Goal: Task Accomplishment & Management: Complete application form

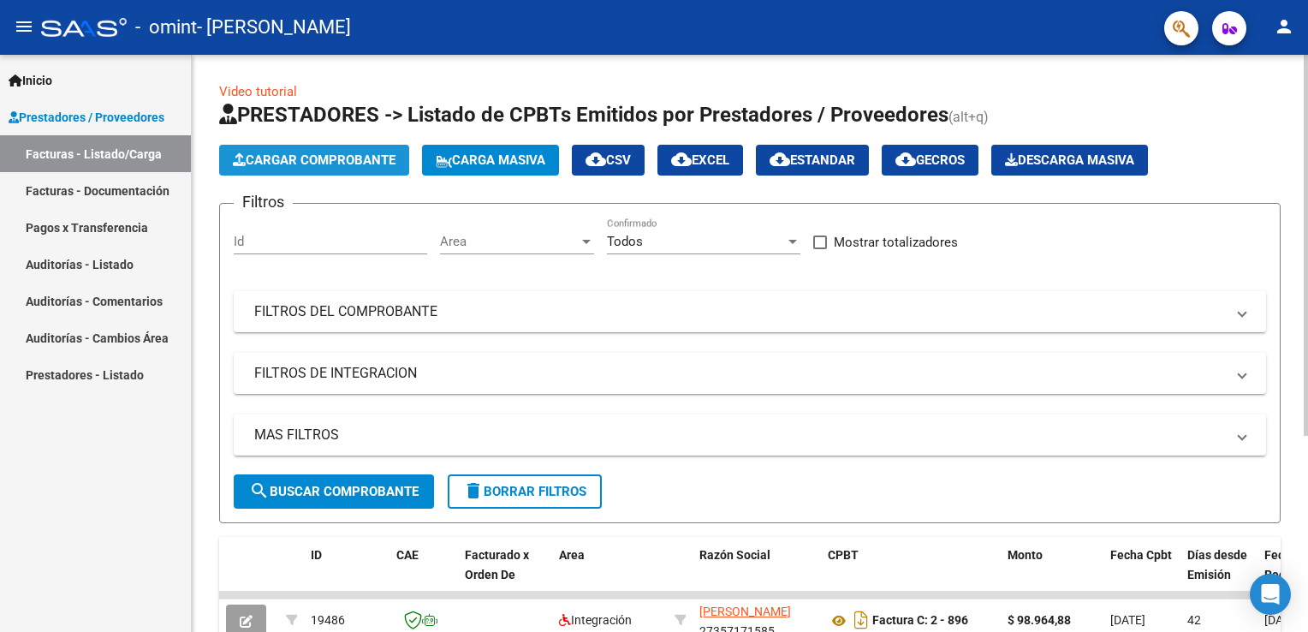
click at [391, 150] on button "Cargar Comprobante" at bounding box center [314, 160] width 190 height 31
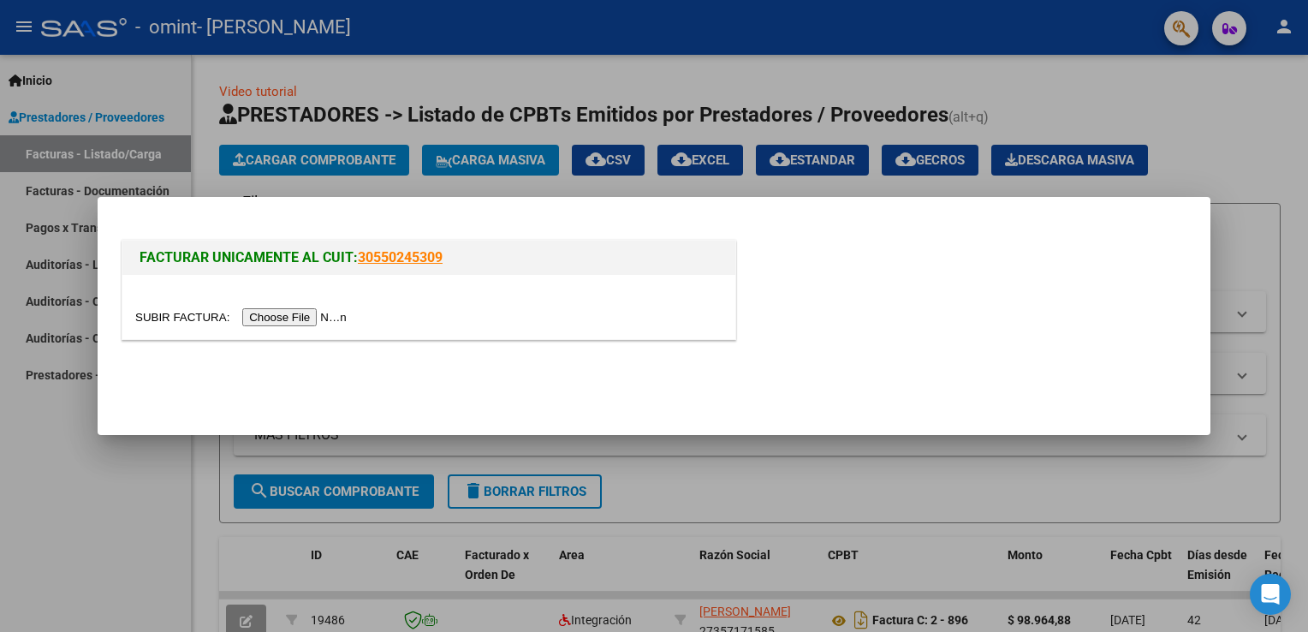
click at [304, 323] on input "file" at bounding box center [243, 317] width 217 height 18
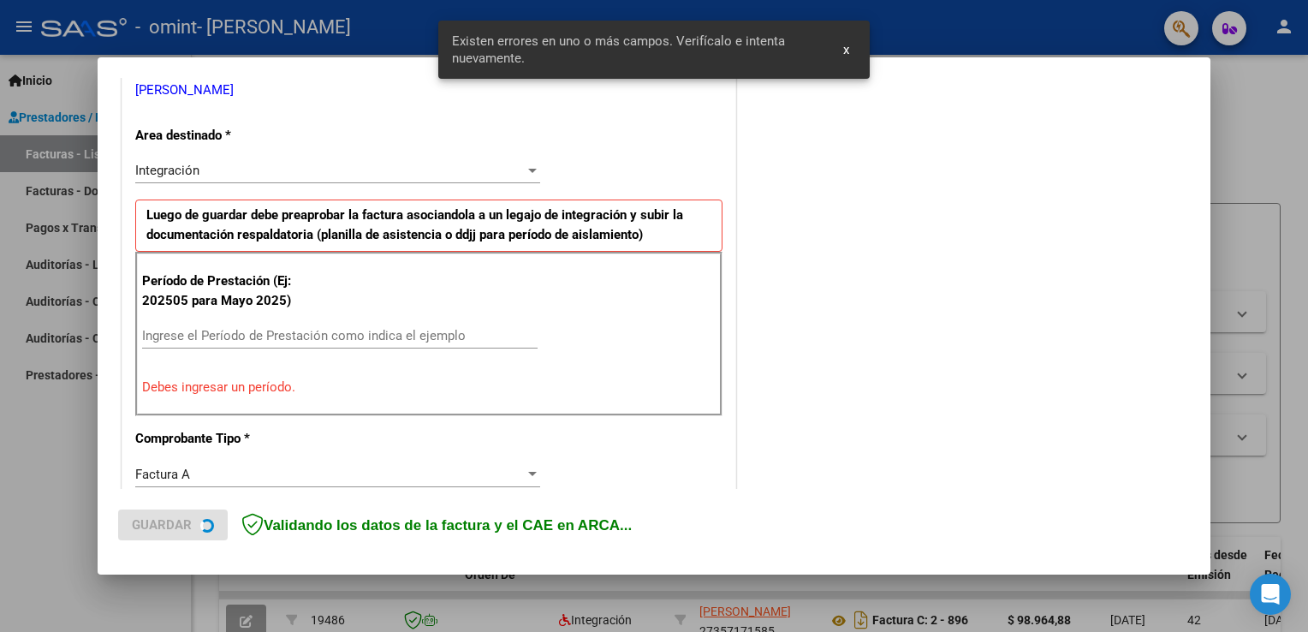
scroll to position [357, 0]
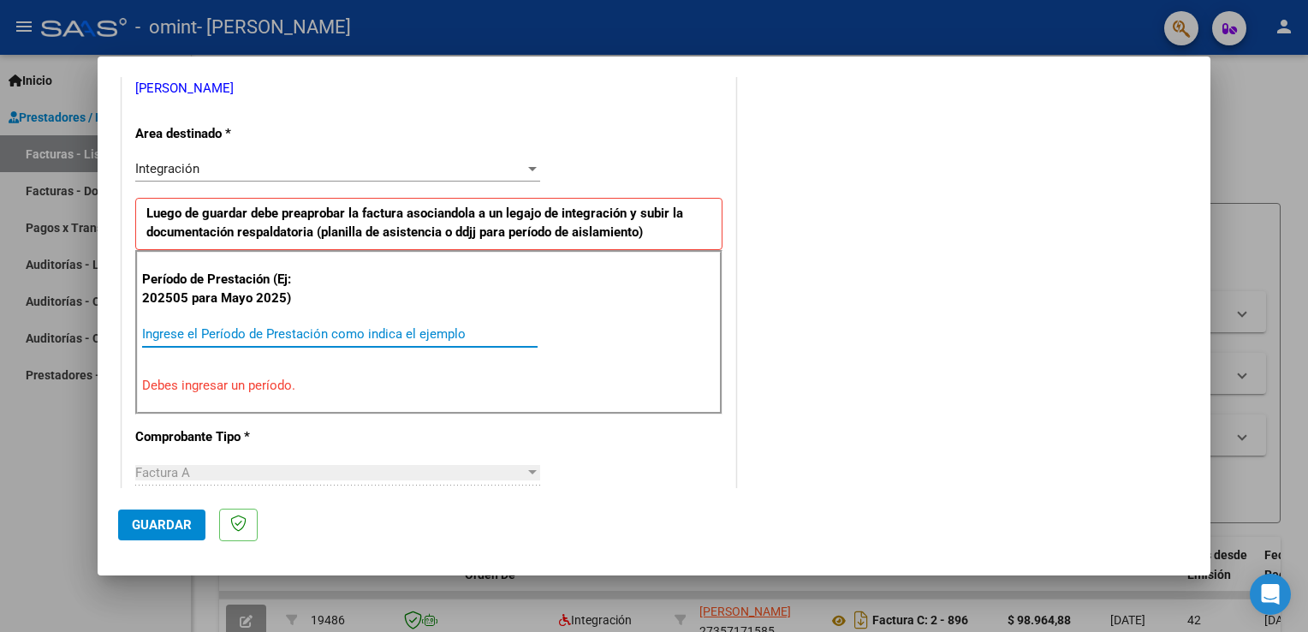
click at [483, 336] on input "Ingrese el Período de Prestación como indica el ejemplo" at bounding box center [339, 333] width 395 height 15
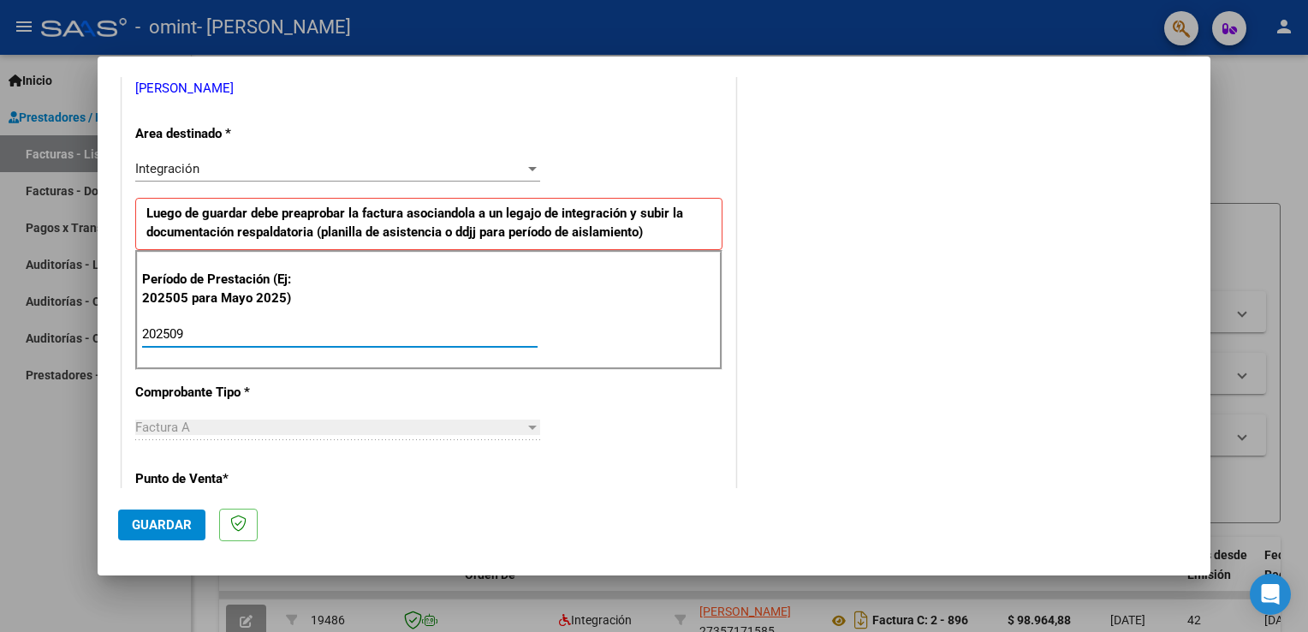
type input "202509"
click at [770, 414] on div "COMENTARIOS Comentarios del Prestador / Gerenciador:" at bounding box center [965, 483] width 450 height 1488
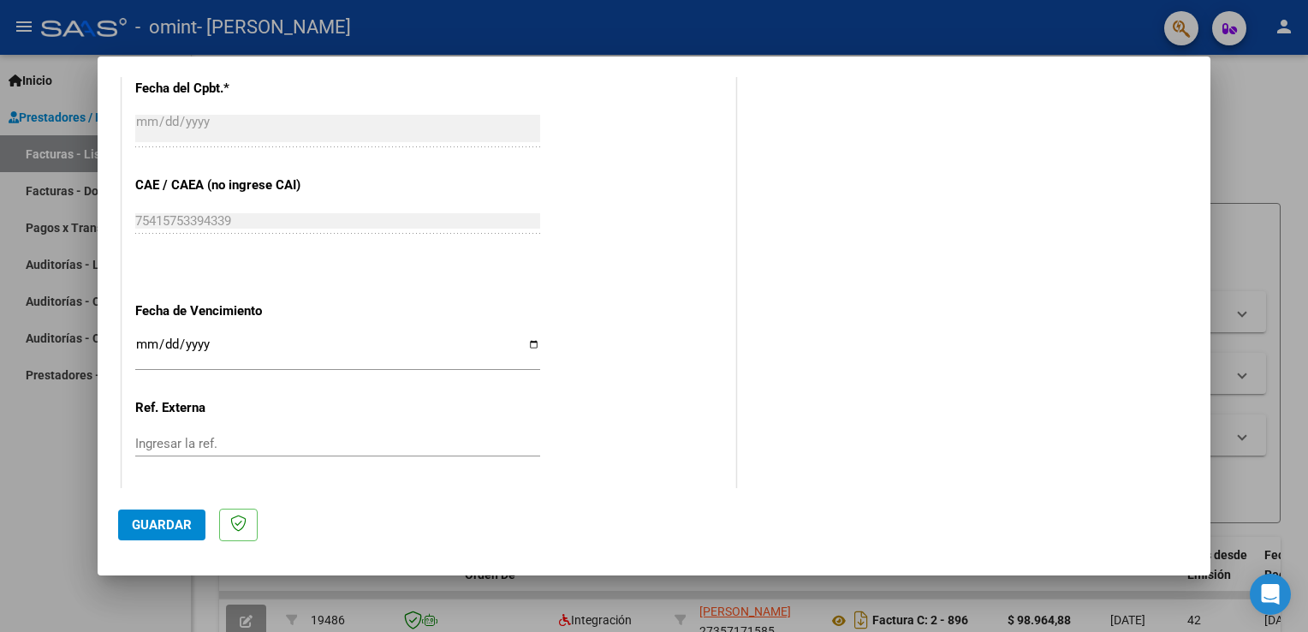
scroll to position [1080, 0]
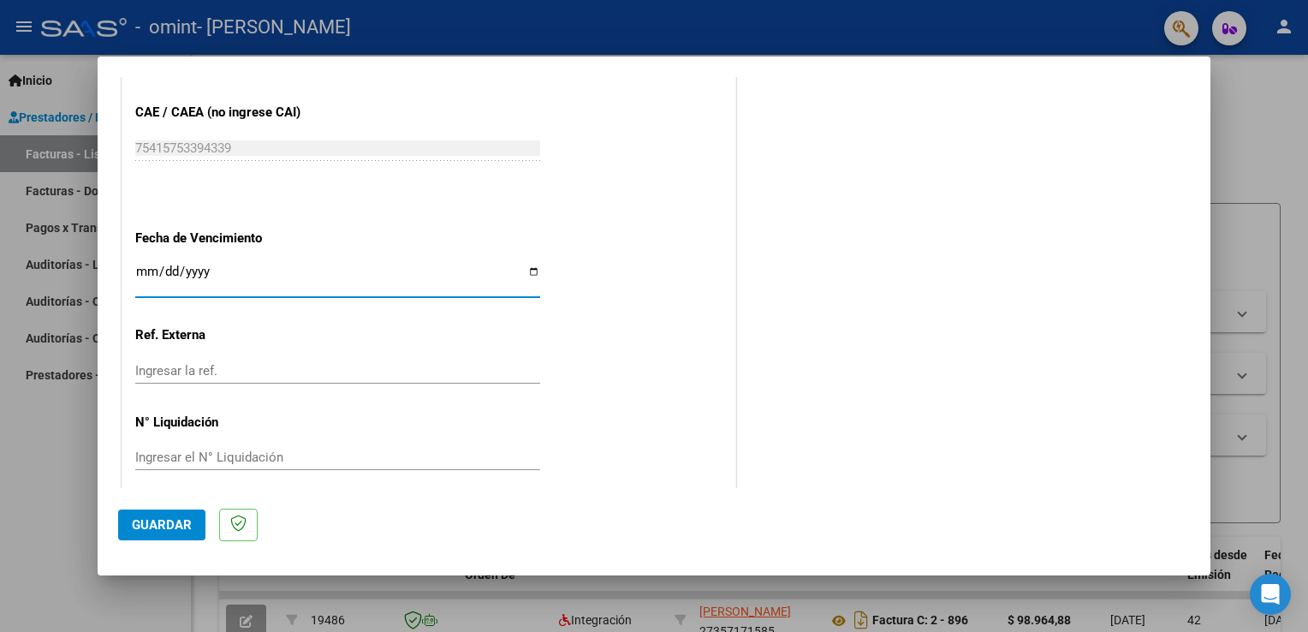
click at [530, 266] on input "Ingresar la fecha" at bounding box center [337, 277] width 405 height 27
type input "[DATE]"
click at [149, 527] on span "Guardar" at bounding box center [162, 524] width 60 height 15
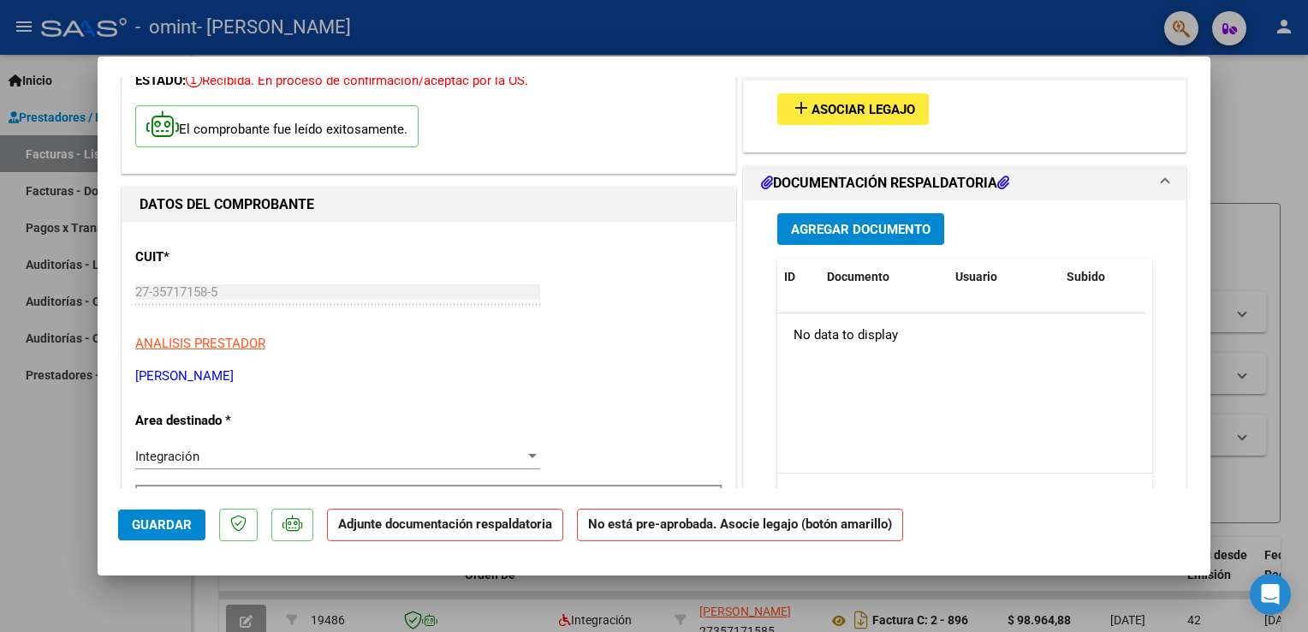
scroll to position [0, 0]
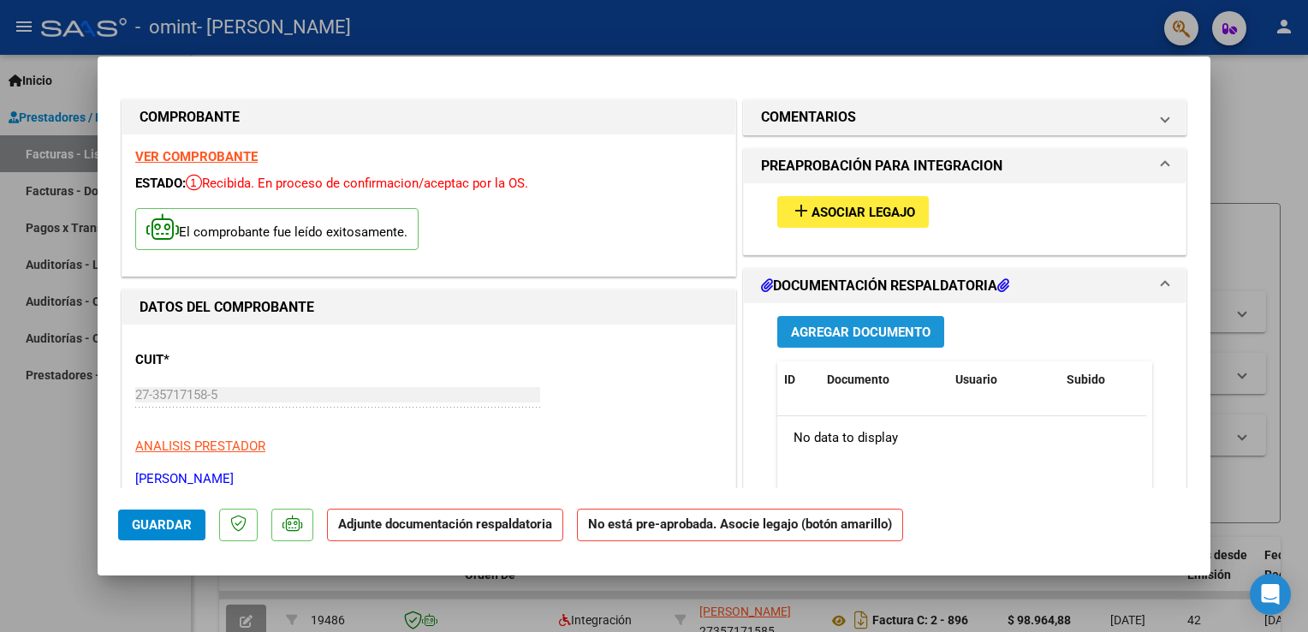
click at [872, 335] on span "Agregar Documento" at bounding box center [861, 331] width 140 height 15
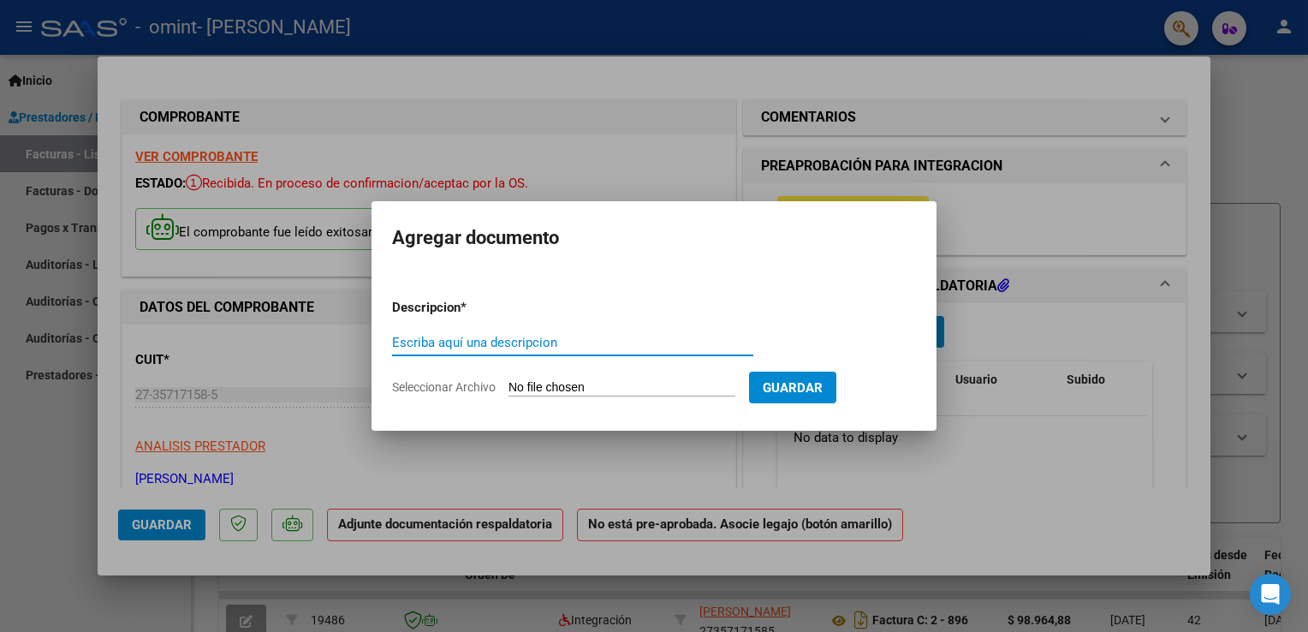
click at [633, 344] on input "Escriba aquí una descripcion" at bounding box center [572, 342] width 361 height 15
type input "P"
type input "Planilla asistencia"
drag, startPoint x: 483, startPoint y: 381, endPoint x: 579, endPoint y: 387, distance: 96.1
click at [0, 0] on label "Seleccionar Archivo" at bounding box center [0, 0] width 0 height 0
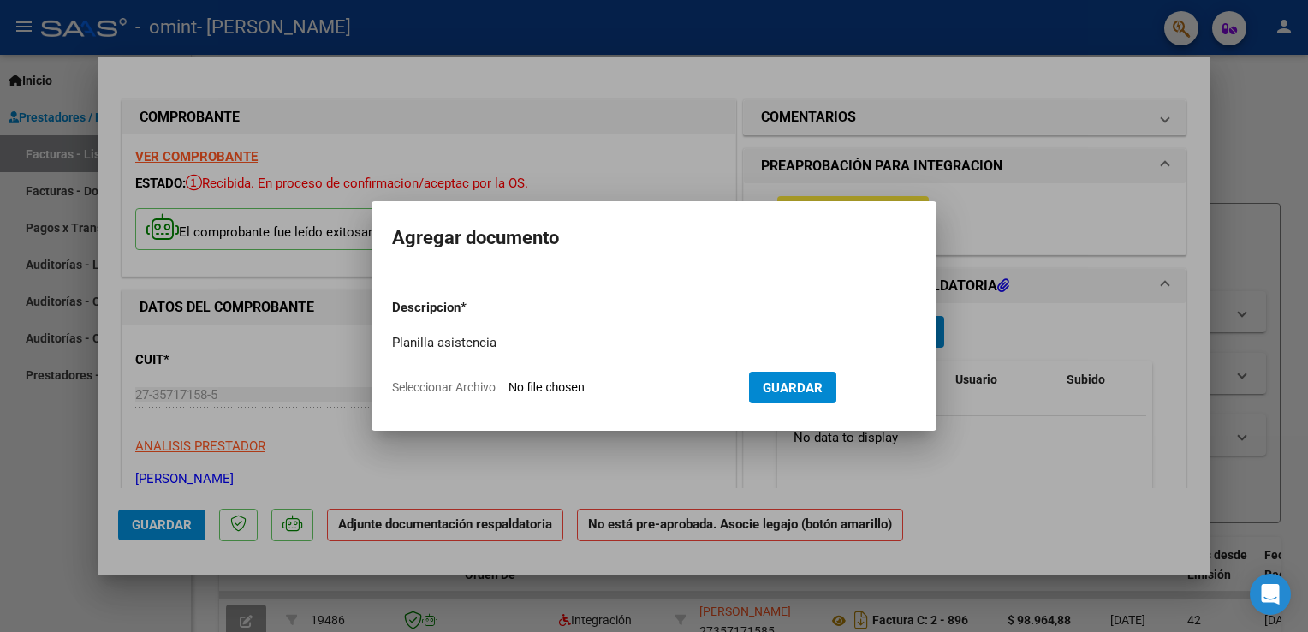
click at [579, 387] on input "Seleccionar Archivo" at bounding box center [621, 388] width 227 height 16
type input "C:\fakepath\[PERSON_NAME] Sept.pdf"
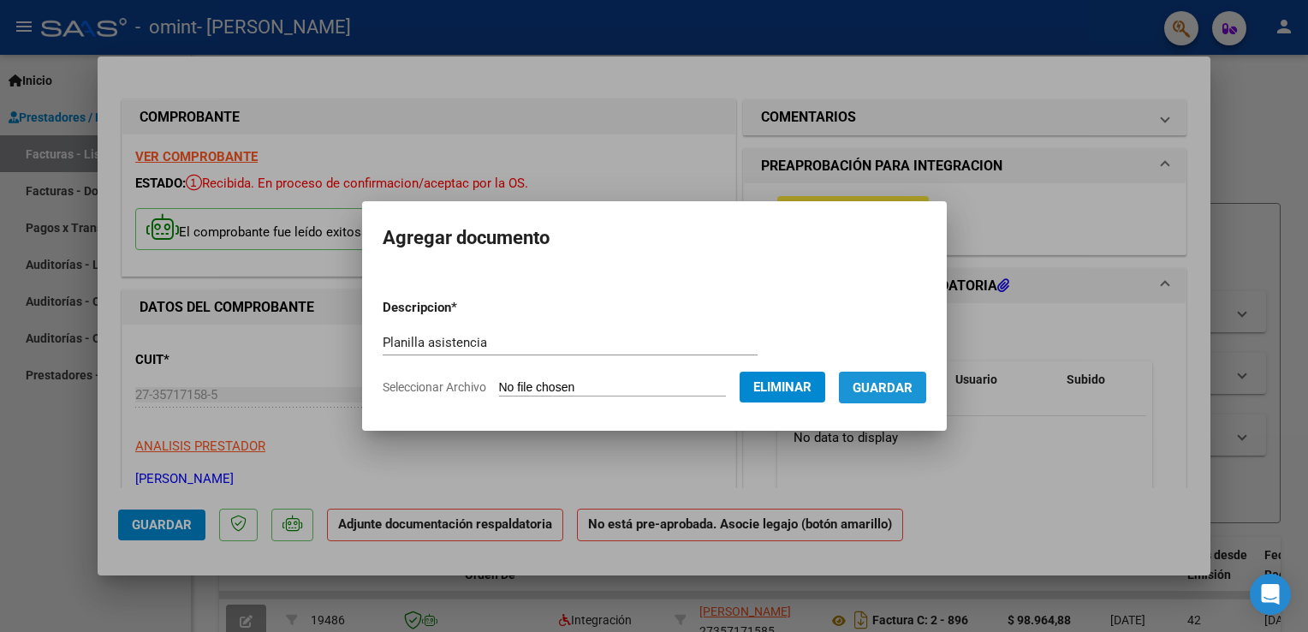
click at [912, 387] on span "Guardar" at bounding box center [883, 387] width 60 height 15
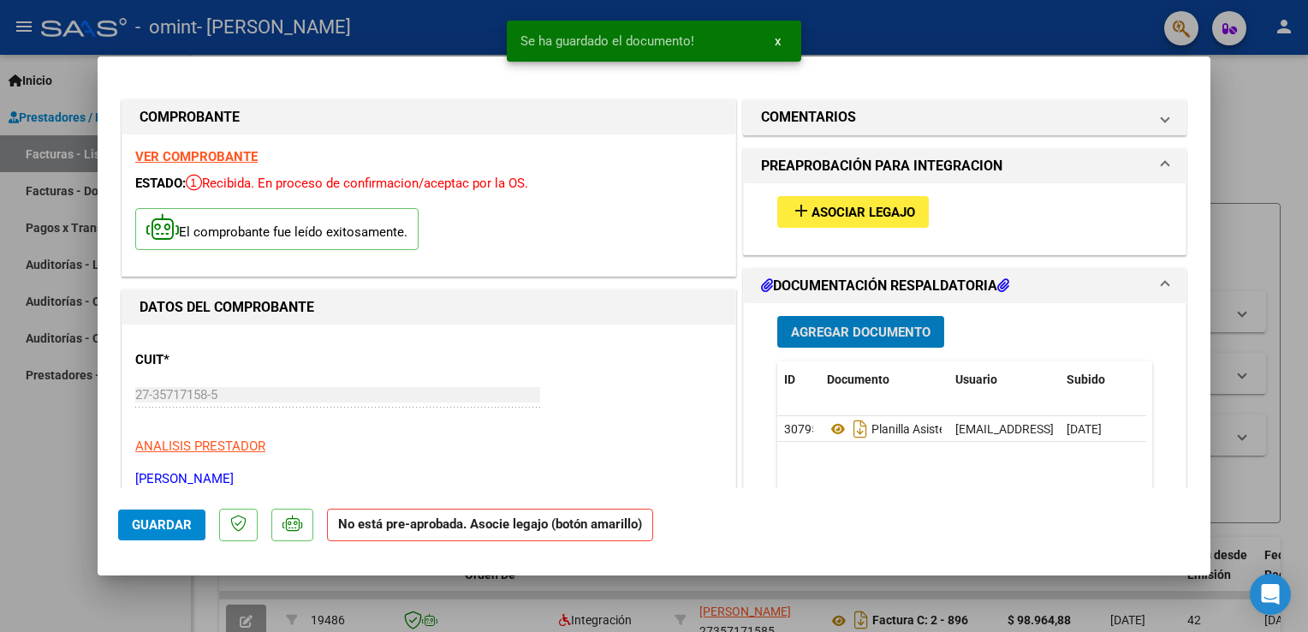
click at [875, 207] on span "Asociar Legajo" at bounding box center [863, 212] width 104 height 15
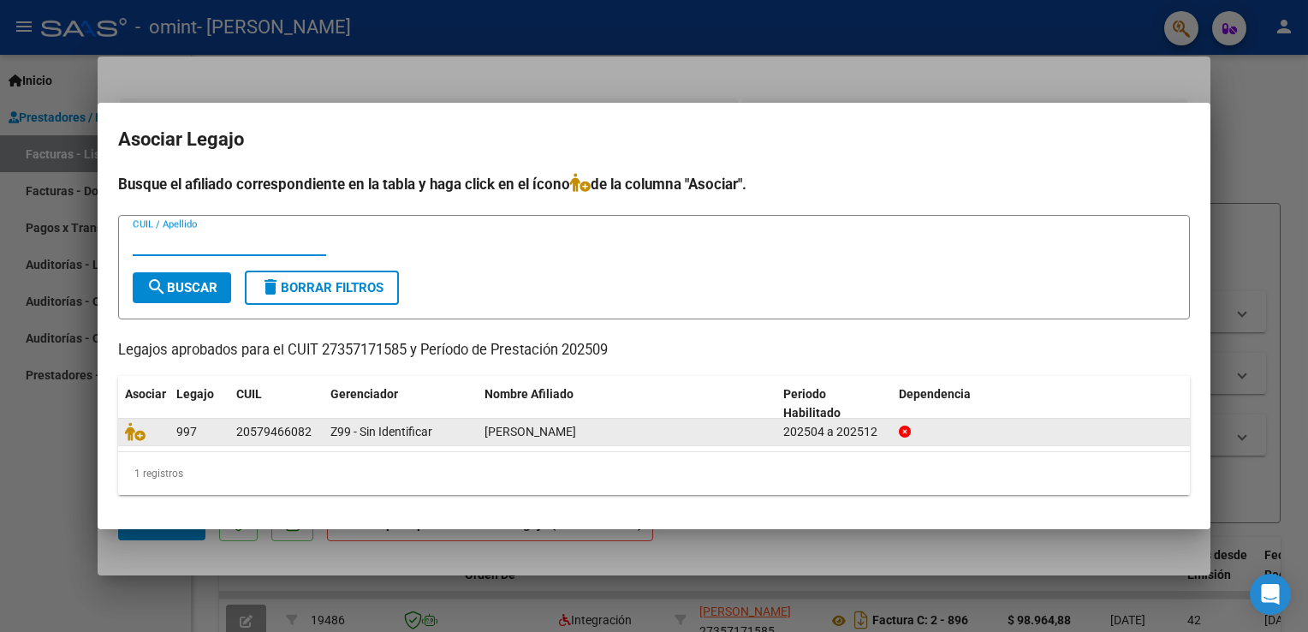
click at [781, 437] on datatable-body-cell "202504 a 202512" at bounding box center [834, 432] width 116 height 27
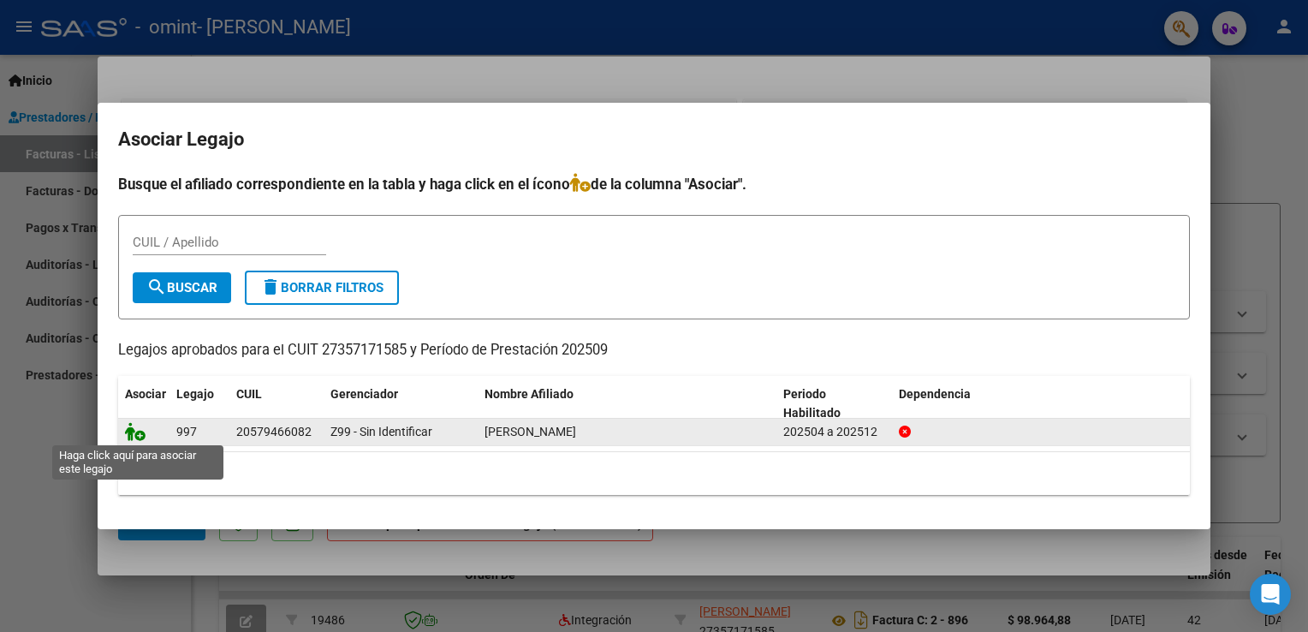
click at [137, 434] on icon at bounding box center [135, 431] width 21 height 19
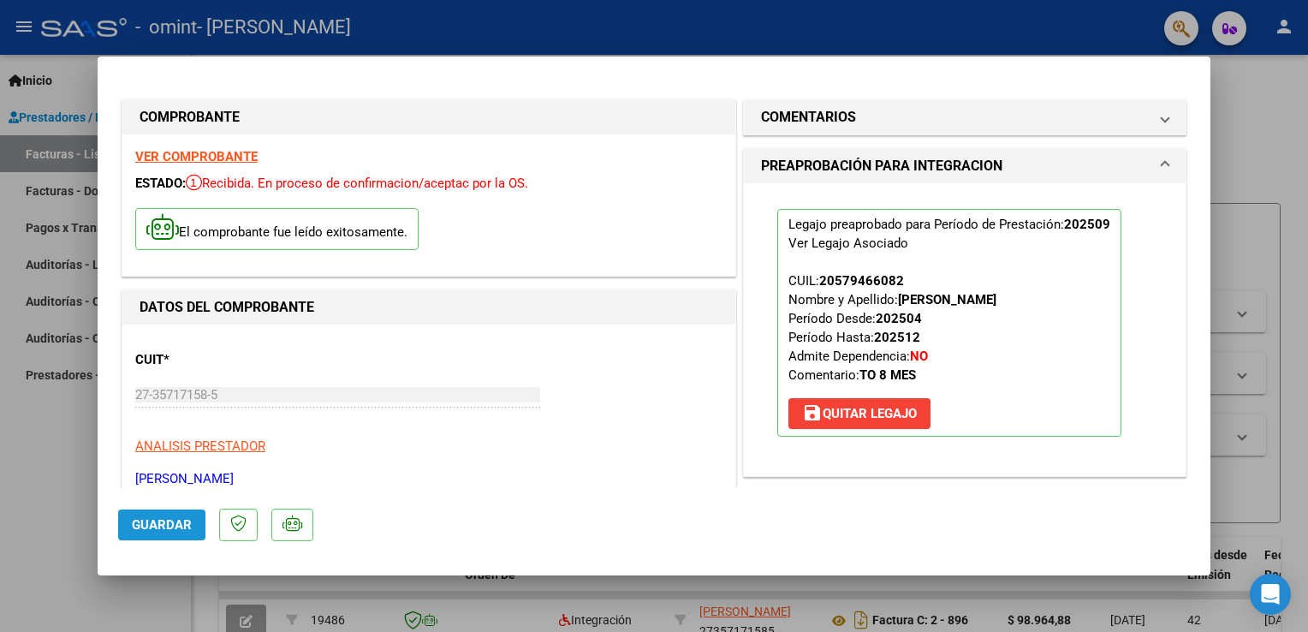
click at [157, 526] on span "Guardar" at bounding box center [162, 524] width 60 height 15
click at [160, 527] on span "Guardar" at bounding box center [162, 524] width 60 height 15
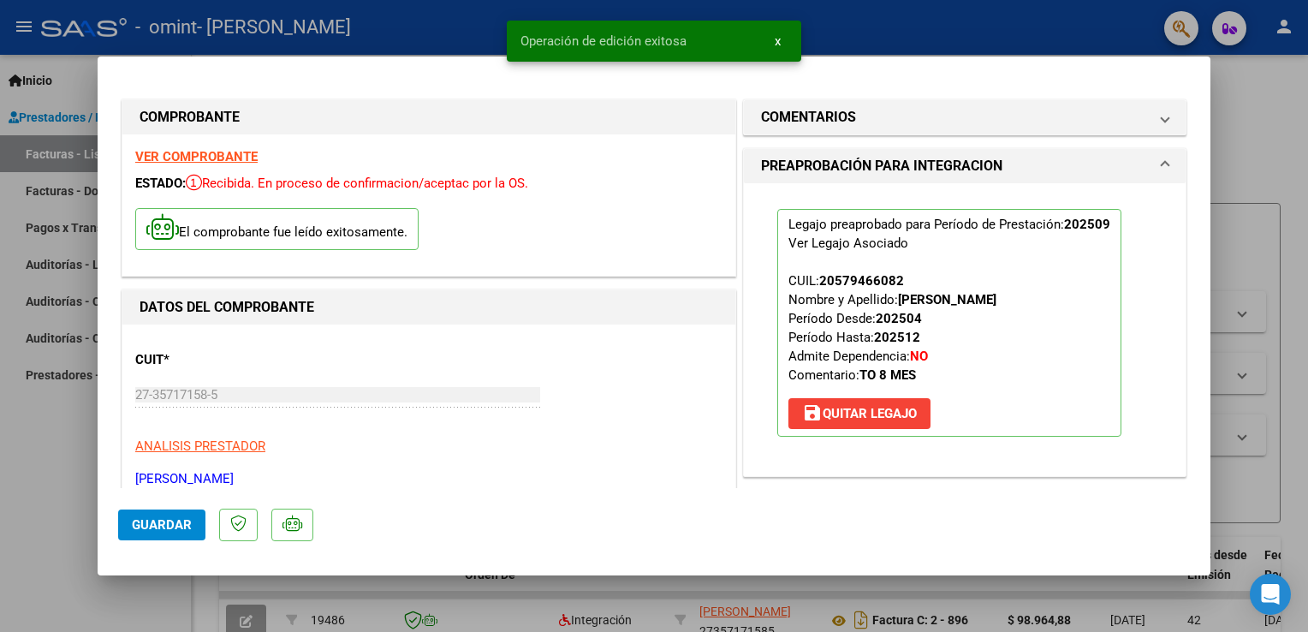
click at [1251, 93] on div at bounding box center [654, 316] width 1308 height 632
type input "$ 0,00"
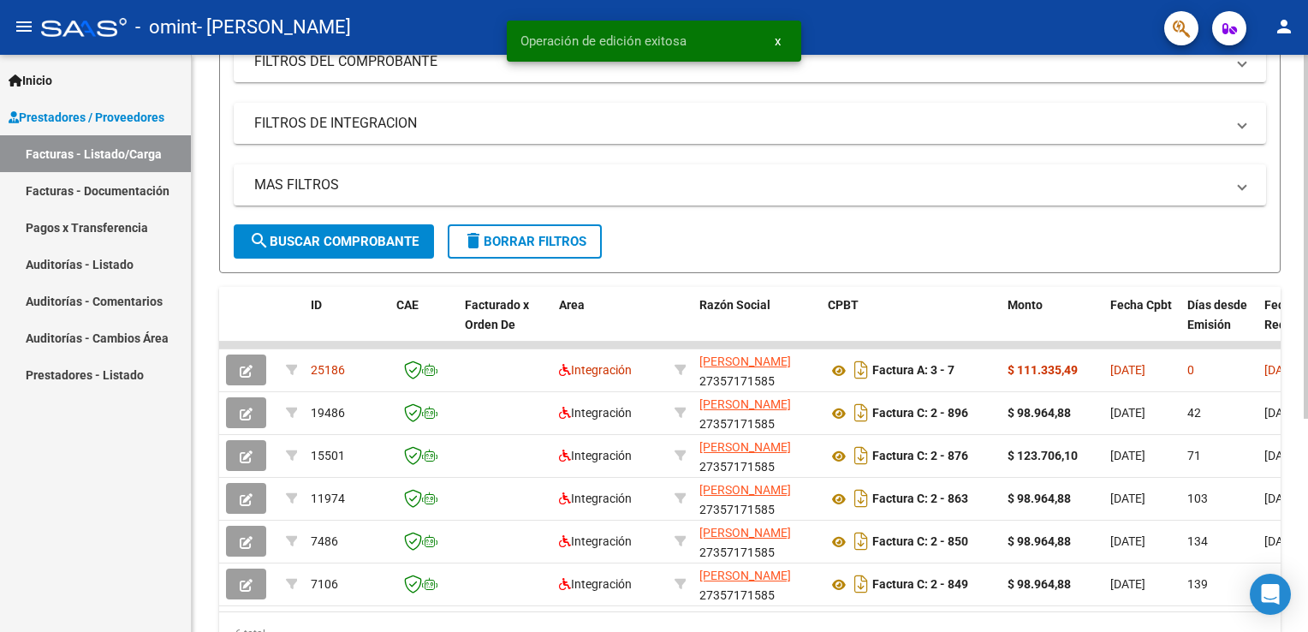
scroll to position [252, 0]
click at [1305, 304] on div at bounding box center [1306, 400] width 4 height 364
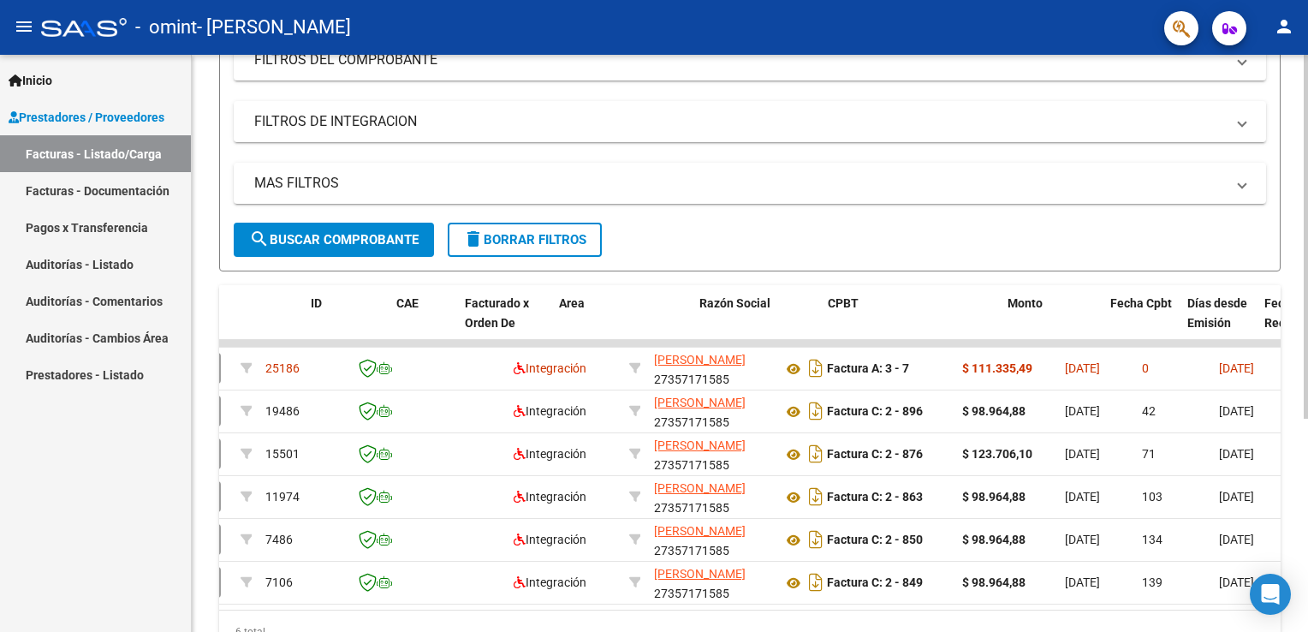
scroll to position [0, 0]
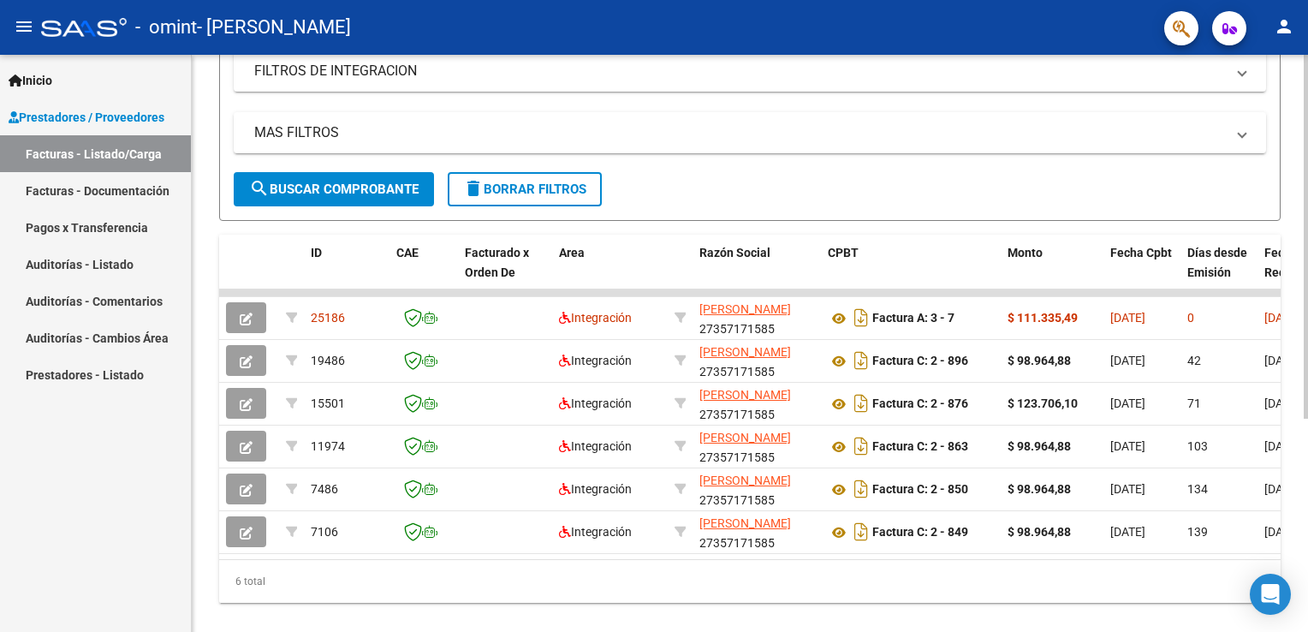
click at [1306, 329] on div at bounding box center [1306, 434] width 4 height 364
